Goal: Information Seeking & Learning: Learn about a topic

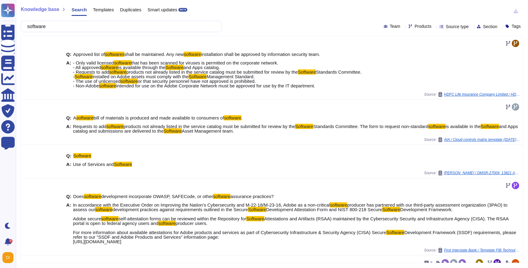
scroll to position [272, 0]
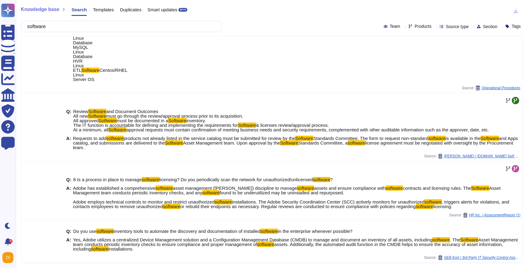
click at [120, 23] on input "software" at bounding box center [119, 26] width 191 height 11
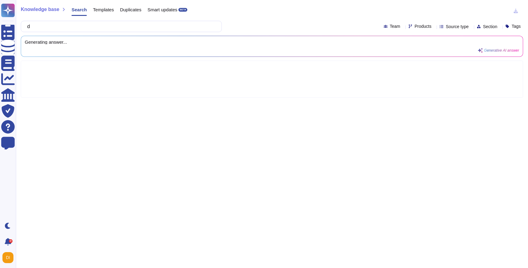
scroll to position [0, 0]
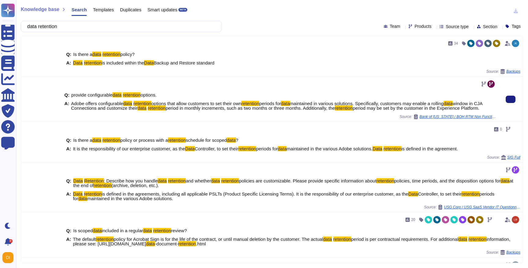
click at [240, 101] on span "options that allow customers to set their own" at bounding box center [196, 103] width 90 height 5
click at [237, 108] on span "period in monthly increments, such as two months or three months. Additionally,…" at bounding box center [250, 107] width 169 height 5
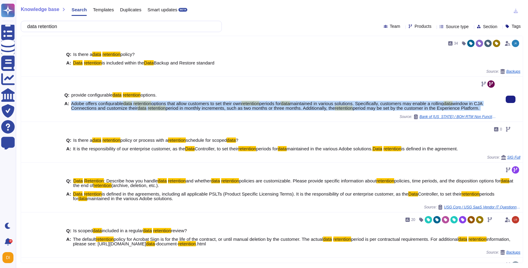
click at [237, 108] on span "period in monthly increments, such as two months or three months. Additionally,…" at bounding box center [250, 107] width 169 height 5
click at [239, 119] on div "Source: Bank of [US_STATE] / BOH RTM Non Functional Requirements v2.0" at bounding box center [281, 116] width 432 height 5
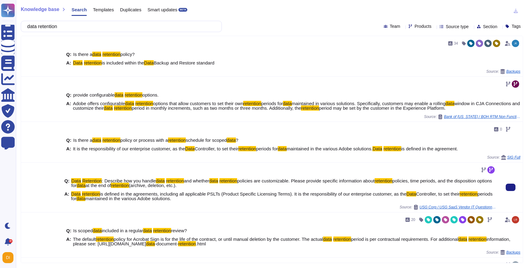
click at [171, 197] on span "maintained in the various Adobe solutions." at bounding box center [128, 198] width 86 height 5
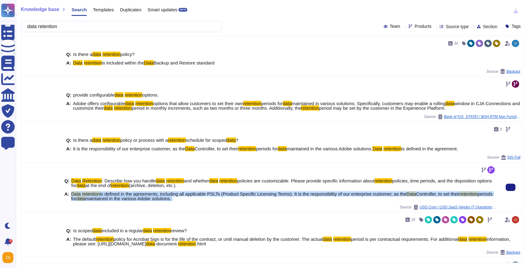
click at [171, 197] on span "maintained in the various Adobe solutions." at bounding box center [128, 198] width 86 height 5
copy span "Data retention is defined in the agreements, including all applicable PSLTs (Pr…"
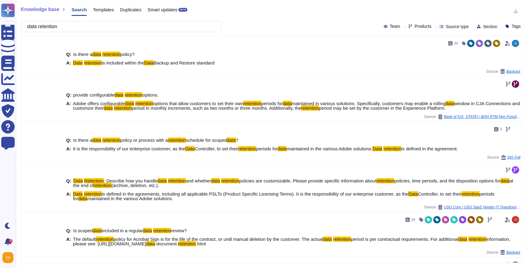
click at [415, 28] on span "Products" at bounding box center [423, 26] width 17 height 4
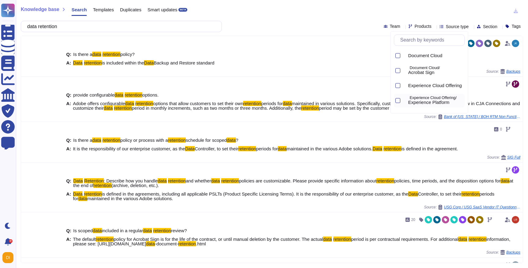
click at [425, 98] on p "Experience Cloud Offering/" at bounding box center [436, 98] width 53 height 4
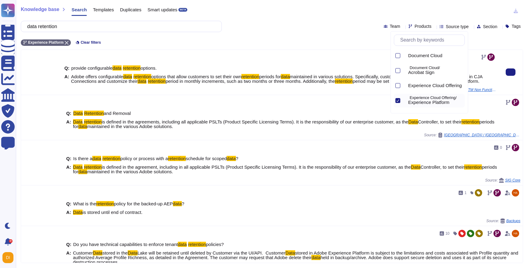
click at [185, 77] on span "options that allow customers to set their own" at bounding box center [196, 76] width 90 height 5
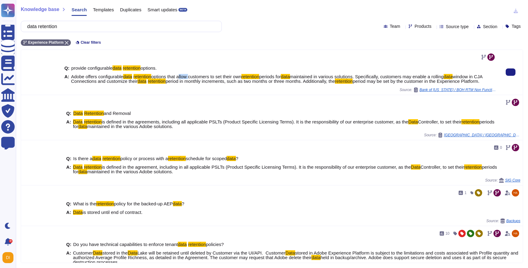
click at [185, 77] on span "options that allow customers to set their own" at bounding box center [196, 76] width 90 height 5
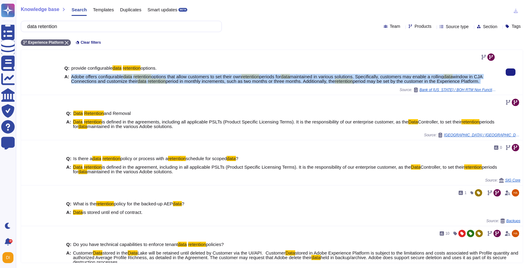
click at [185, 77] on span "options that allow customers to set their own" at bounding box center [196, 76] width 90 height 5
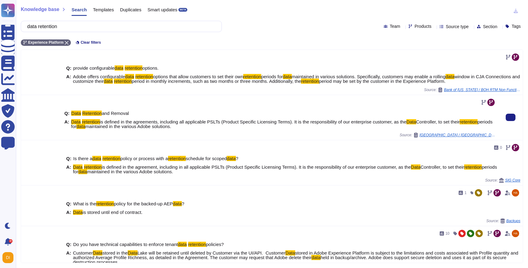
click at [150, 124] on span "maintained in the various Adobe solutions." at bounding box center [128, 126] width 86 height 5
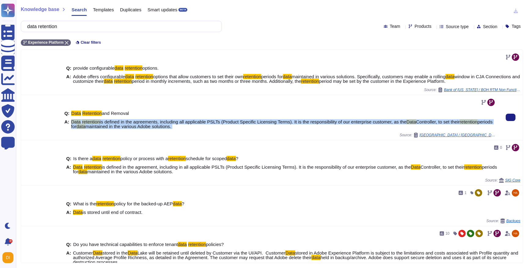
click at [150, 124] on span "maintained in the various Adobe solutions." at bounding box center [128, 126] width 86 height 5
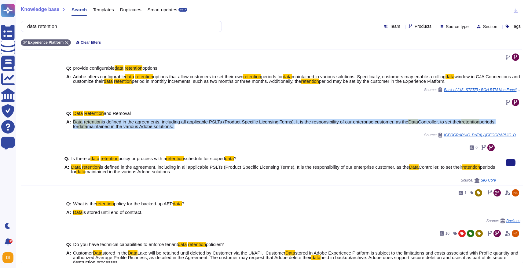
scroll to position [13, 0]
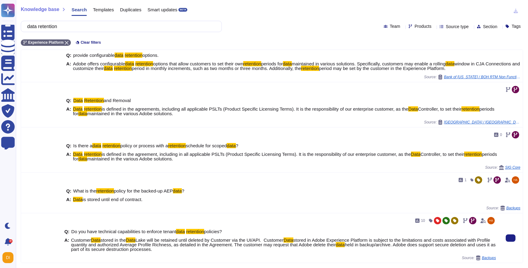
click at [238, 239] on span "Lake will be retained until deleted by Customer via the UI/API. Customer" at bounding box center [209, 240] width 148 height 5
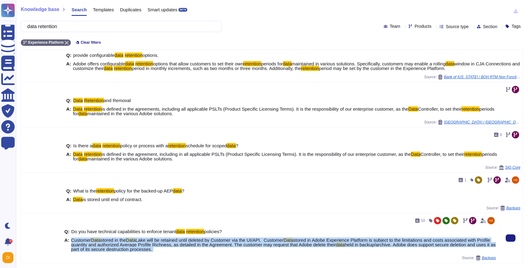
click at [238, 239] on span "Lake will be retained until deleted by Customer via the UI/API. Customer" at bounding box center [209, 240] width 148 height 5
copy span "Customer Data stored in the Data Lake will be retained until deleted by Custome…"
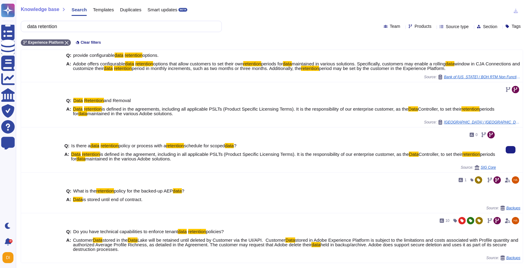
click at [176, 152] on span "is defined in the agreement, including in all applicable PSLTs (Product Specifi…" at bounding box center [254, 154] width 309 height 5
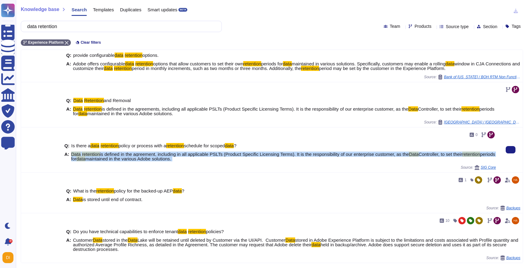
click at [176, 152] on span "is defined in the agreement, including in all applicable PSLTs (Product Specifi…" at bounding box center [254, 154] width 309 height 5
copy span "Data retention is defined in the agreement, including in all applicable PSLTs (…"
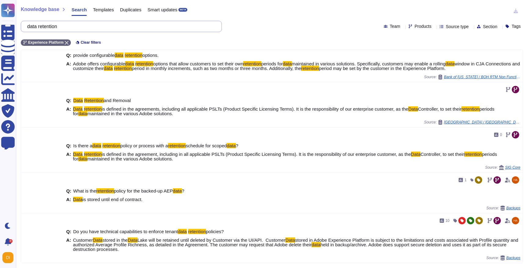
click at [165, 28] on input "data retention" at bounding box center [119, 26] width 191 height 11
click at [58, 29] on input "data retention" at bounding box center [119, 26] width 191 height 11
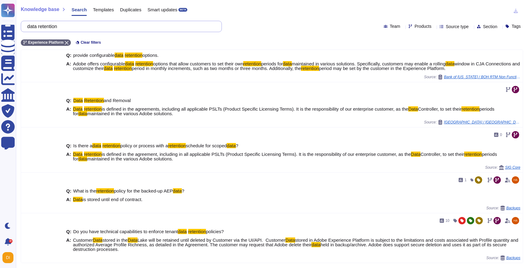
click at [58, 29] on input "data retention" at bounding box center [119, 26] width 191 height 11
click at [57, 26] on input "data retention" at bounding box center [119, 26] width 191 height 11
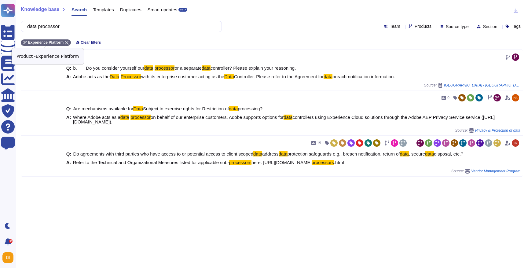
click at [67, 42] on icon at bounding box center [67, 43] width 4 height 4
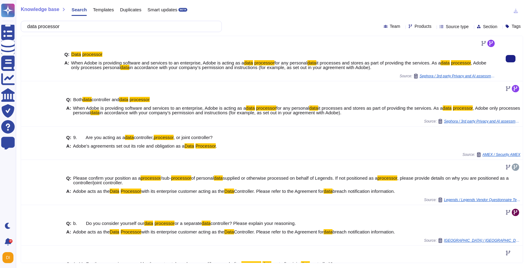
click at [162, 63] on span "When Adobe is providing software and services to an enterprise, Adobe is acting…" at bounding box center [157, 62] width 173 height 5
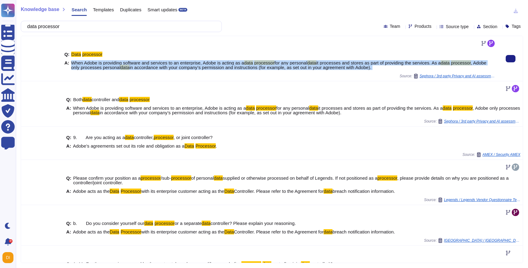
click at [162, 63] on span "When Adobe is providing software and services to an enterprise, Adobe is acting…" at bounding box center [157, 62] width 173 height 5
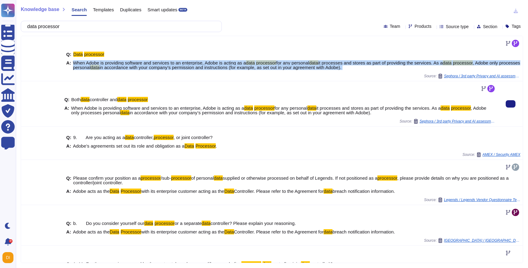
copy span "When Adobe is providing software and services to an enterprise, Adobe is acting…"
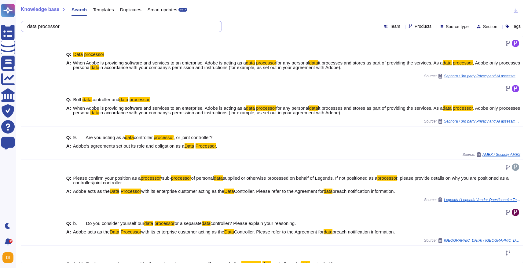
click at [94, 24] on input "data processor" at bounding box center [119, 26] width 191 height 11
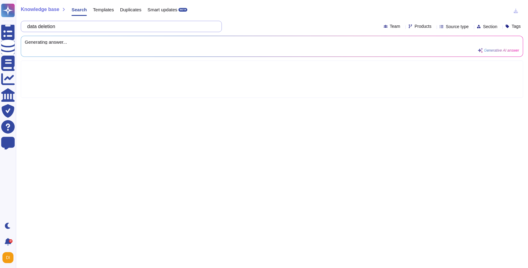
type input "data deletion"
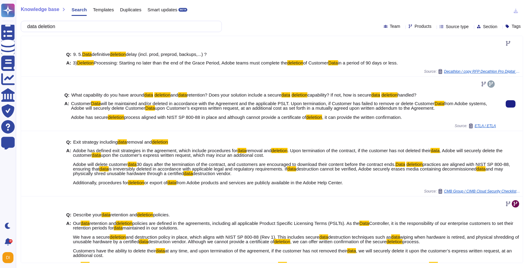
click at [129, 103] on span "will be maintained and/or deleted in accordance with the Agreement and the appl…" at bounding box center [268, 103] width 334 height 5
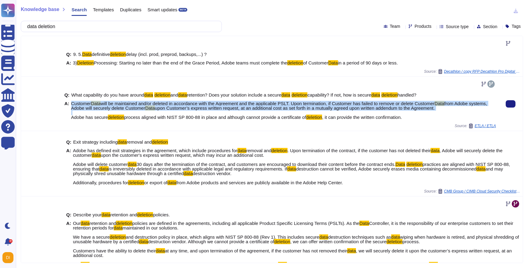
click at [129, 103] on span "will be maintained and/or deleted in accordance with the Agreement and the appl…" at bounding box center [268, 103] width 334 height 5
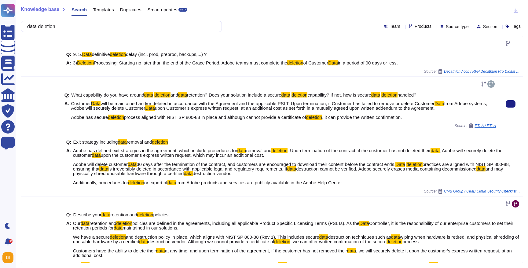
click at [192, 118] on span "process aligned with NIST SP 800-88 in place and although cannot provide a cert…" at bounding box center [215, 117] width 182 height 5
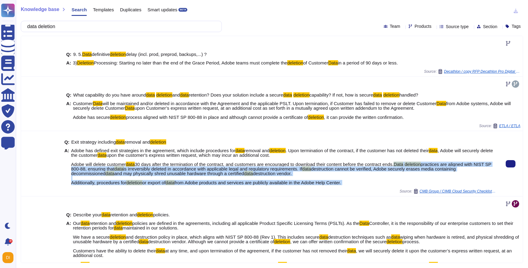
drag, startPoint x: 71, startPoint y: 174, endPoint x: 219, endPoint y: 195, distance: 149.5
click at [219, 194] on div "Q: Exit strategy including data removal and deletion A: Adobe has defined exit …" at bounding box center [281, 164] width 432 height 60
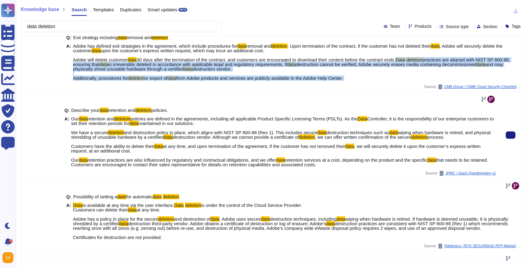
scroll to position [106, 0]
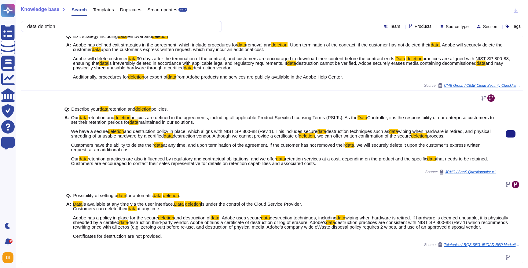
click at [72, 124] on span "Controller, it is the responsibility of our enterprise customers to set their r…" at bounding box center [282, 120] width 423 height 10
click at [73, 120] on span "Our" at bounding box center [75, 117] width 8 height 5
drag, startPoint x: 72, startPoint y: 122, endPoint x: 131, endPoint y: 175, distance: 79.3
click at [131, 174] on div "Q: Describe your data retention and deletion policies. A: Our data retention an…" at bounding box center [281, 133] width 432 height 81
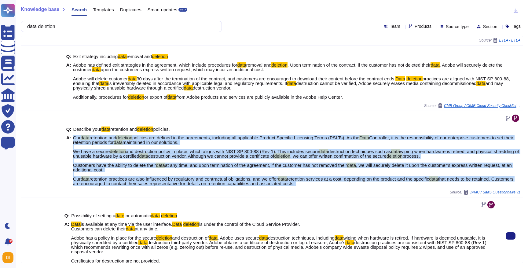
scroll to position [63, 0]
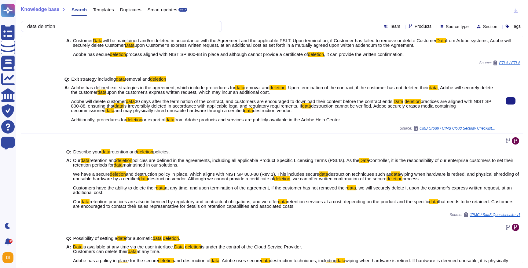
click at [213, 91] on span "upon the customer's express written request, which may incur an additional cost…" at bounding box center [170, 97] width 199 height 14
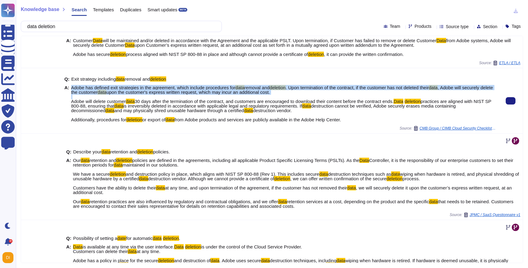
click at [213, 91] on span "upon the customer's express written request, which may incur an additional cost…" at bounding box center [170, 97] width 199 height 14
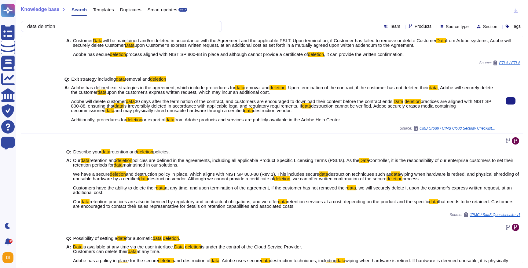
click at [302, 109] on span "is irreversibly deleted in accordance with applicable legal and regulatory requ…" at bounding box center [213, 105] width 179 height 5
click at [457, 91] on span "Adobe has defined exit strategies in the agreement, which include procedures fo…" at bounding box center [283, 103] width 425 height 37
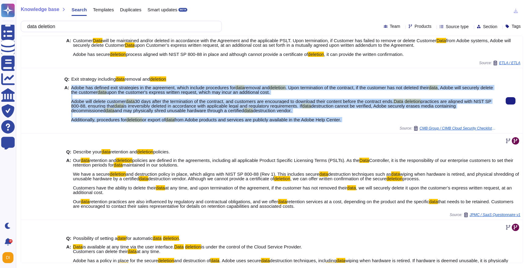
drag, startPoint x: 72, startPoint y: 87, endPoint x: 328, endPoint y: 132, distance: 260.0
click at [328, 131] on div "Q: Exit strategy including data removal and deletion A: Adobe has defined exit …" at bounding box center [281, 101] width 432 height 60
copy span "Adobe has defined exit strategies in the agreement, which include procedures fo…"
